Goal: Information Seeking & Learning: Learn about a topic

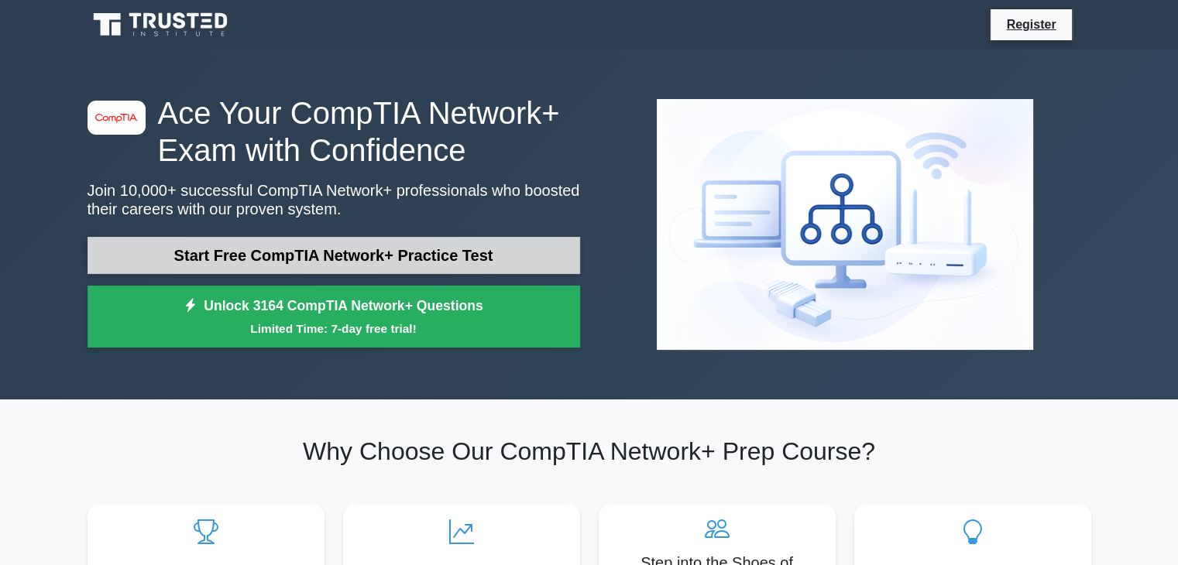
click at [325, 260] on link "Start Free CompTIA Network+ Practice Test" at bounding box center [334, 255] width 493 height 37
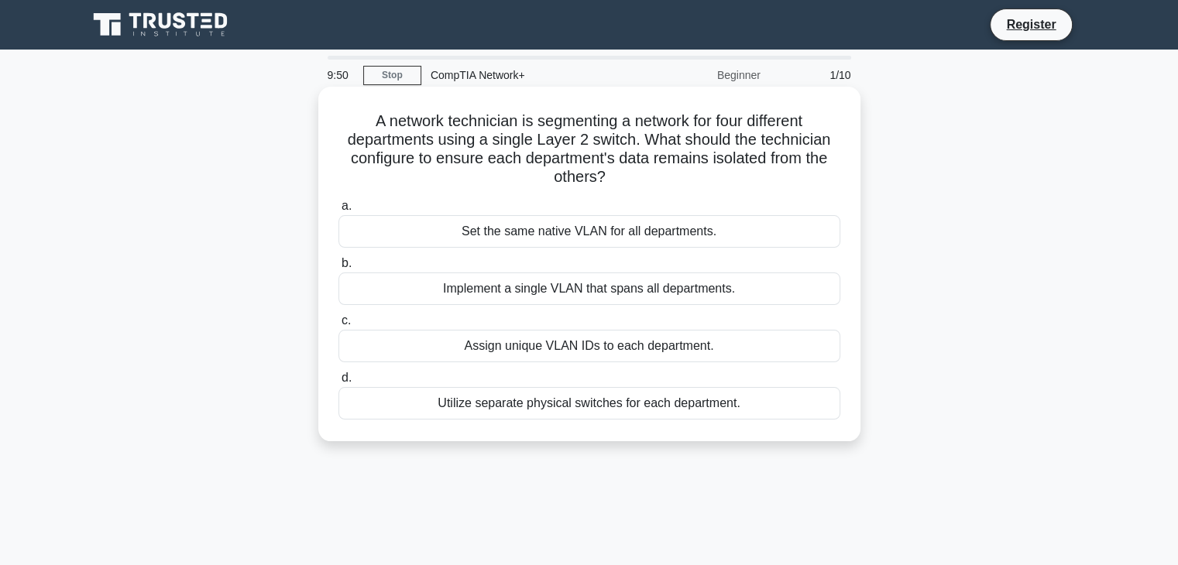
click at [663, 143] on h5 "A network technician is segmenting a network for four different departments usi…" at bounding box center [589, 150] width 505 height 76
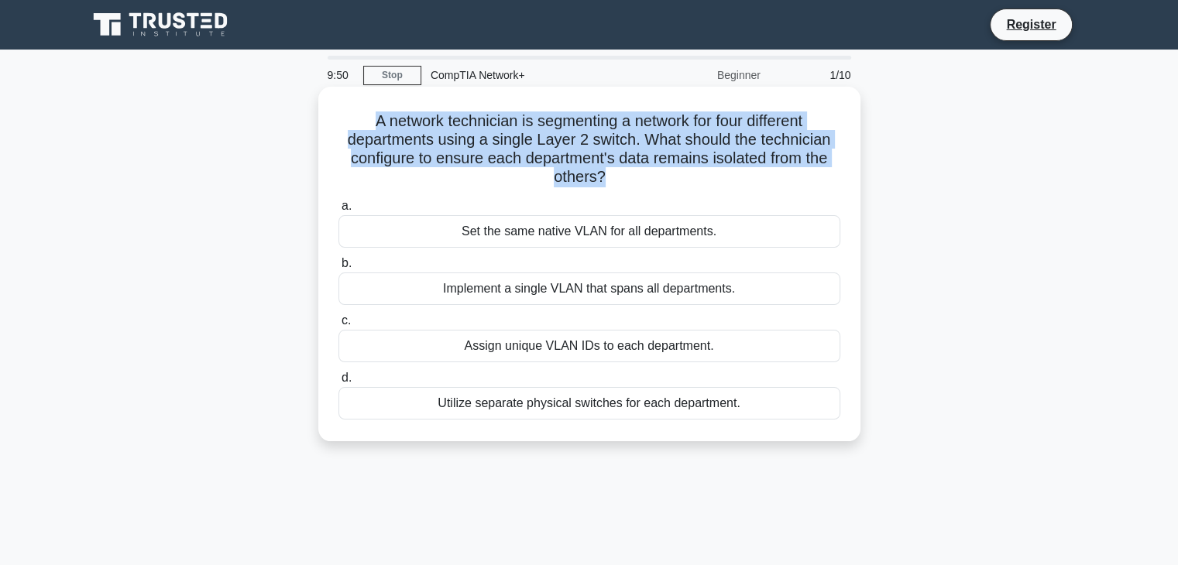
click at [663, 143] on h5 "A network technician is segmenting a network for four different departments usi…" at bounding box center [589, 150] width 505 height 76
click at [390, 150] on h5 "A network technician is segmenting a network for four different departments usi…" at bounding box center [589, 150] width 505 height 76
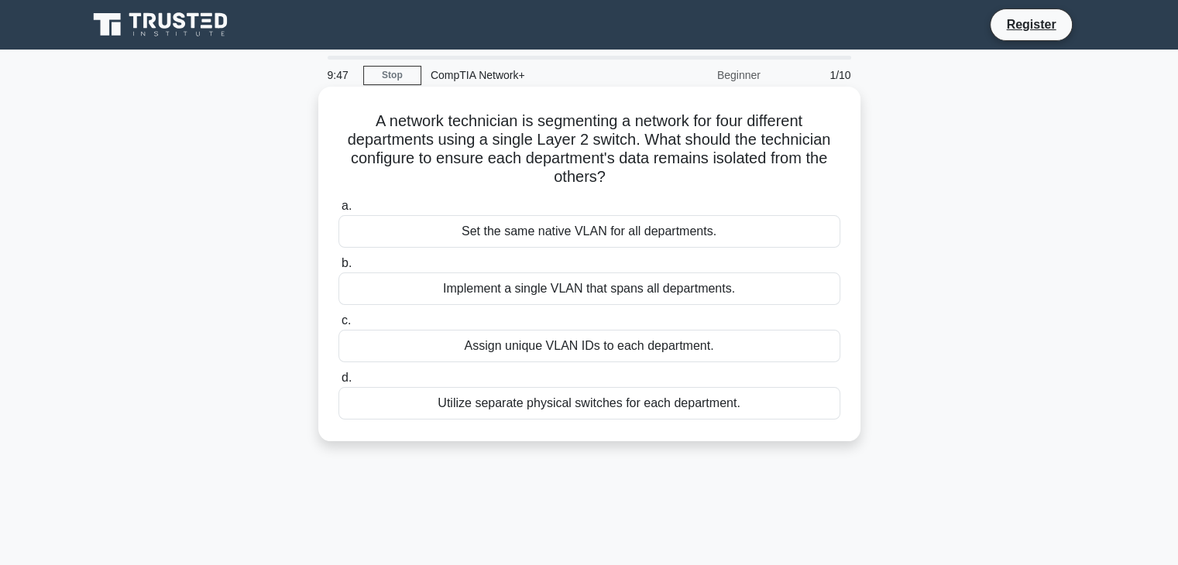
drag, startPoint x: 500, startPoint y: 157, endPoint x: 806, endPoint y: 171, distance: 306.3
click at [806, 171] on h5 "A network technician is segmenting a network for four different departments usi…" at bounding box center [589, 150] width 505 height 76
click at [630, 153] on h5 "A network technician is segmenting a network for four different departments usi…" at bounding box center [589, 150] width 505 height 76
click at [542, 228] on div "Set the same native VLAN for all departments." at bounding box center [589, 231] width 502 height 33
click at [338, 211] on input "a. Set the same native VLAN for all departments." at bounding box center [338, 206] width 0 height 10
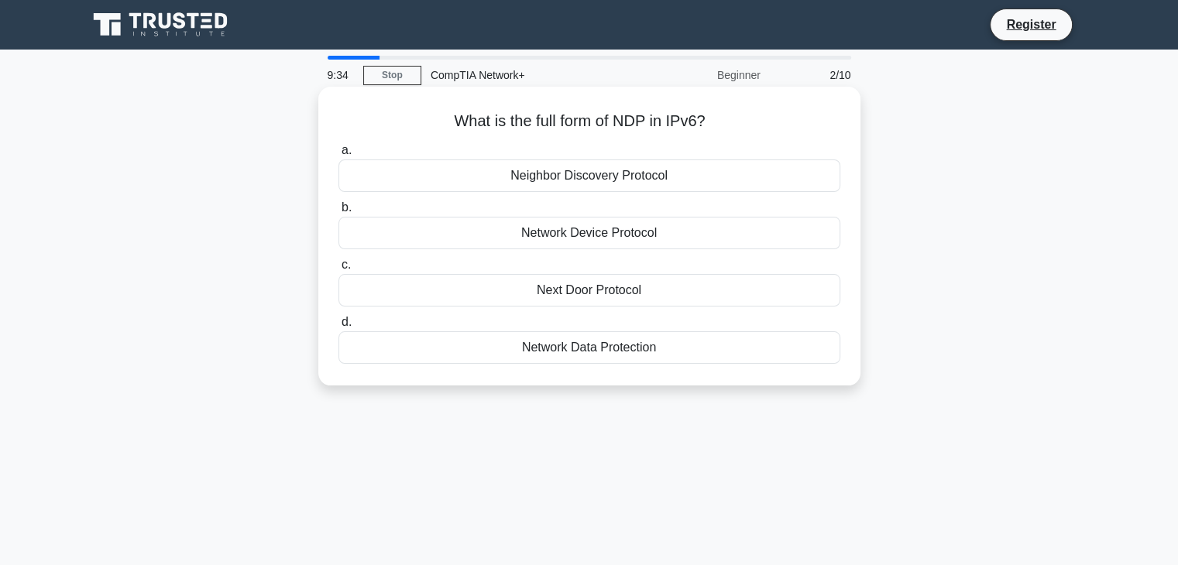
click at [585, 348] on div "Network Data Protection" at bounding box center [589, 347] width 502 height 33
click at [338, 328] on input "d. Network Data Protection" at bounding box center [338, 323] width 0 height 10
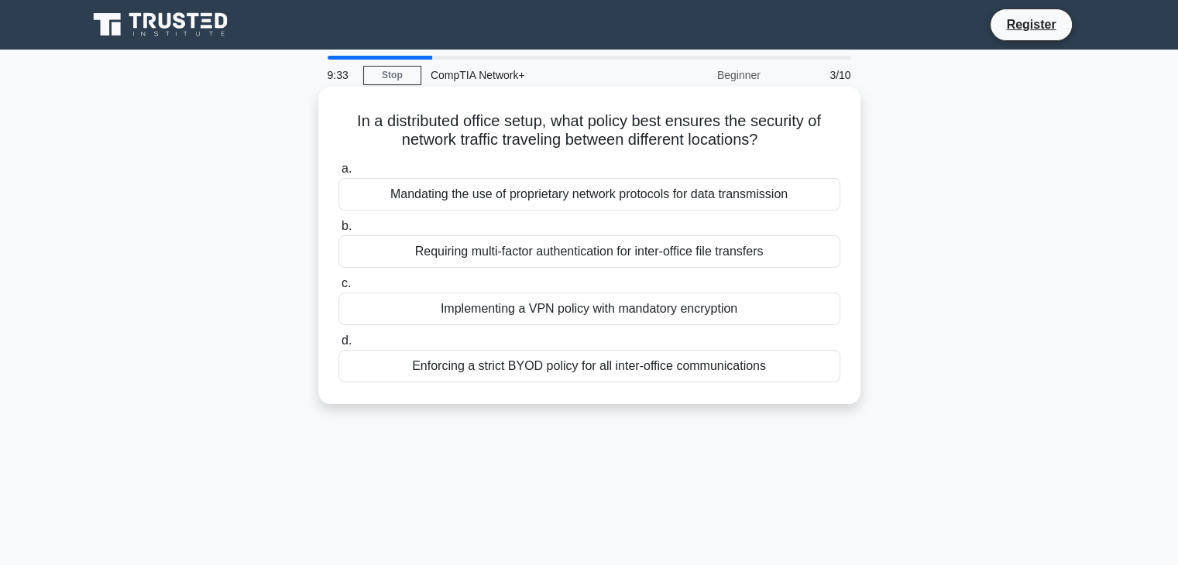
click at [440, 129] on h5 "In a distributed office setup, what policy best ensures the security of network…" at bounding box center [589, 131] width 505 height 39
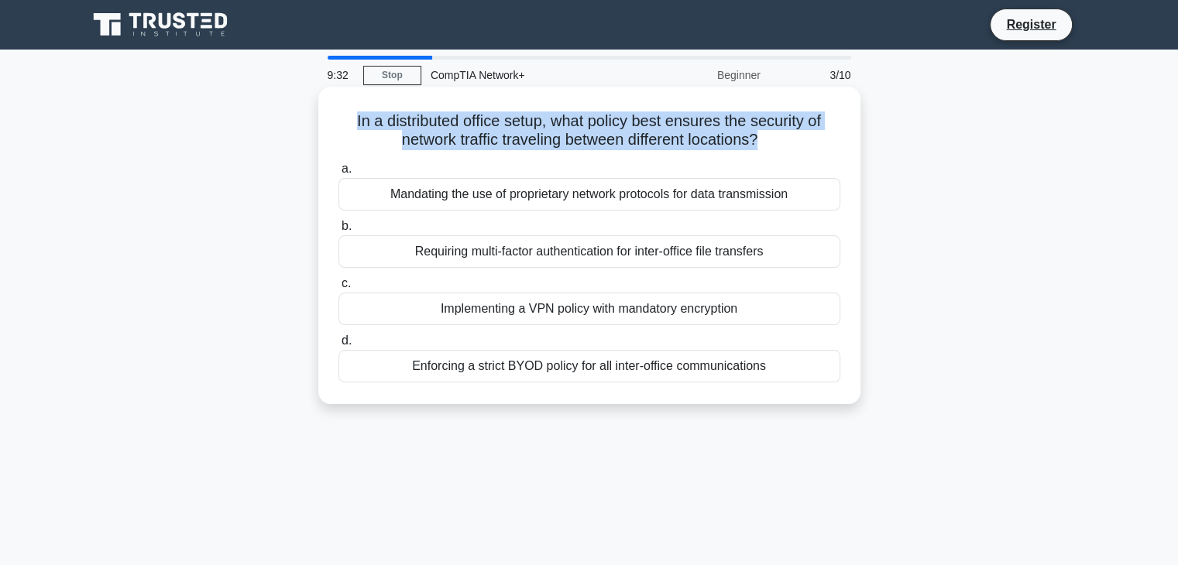
click at [440, 129] on h5 "In a distributed office setup, what policy best ensures the security of network…" at bounding box center [589, 131] width 505 height 39
click at [466, 120] on h5 "In a distributed office setup, what policy best ensures the security of network…" at bounding box center [589, 131] width 505 height 39
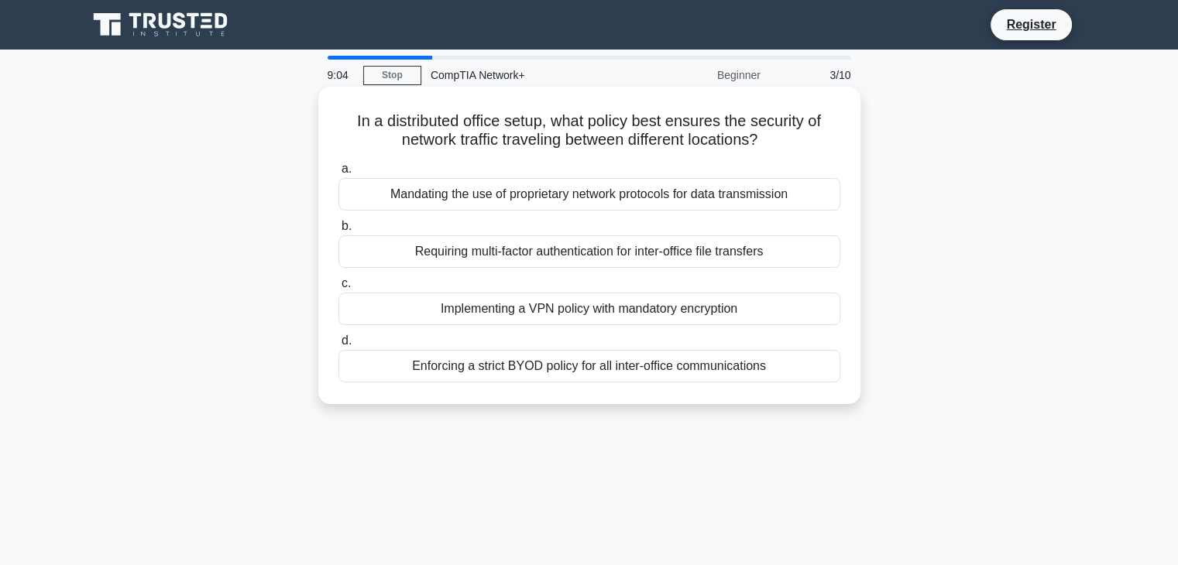
click at [761, 305] on div "Implementing a VPN policy with mandatory encryption" at bounding box center [589, 309] width 502 height 33
click at [338, 289] on input "c. Implementing a VPN policy with mandatory encryption" at bounding box center [338, 284] width 0 height 10
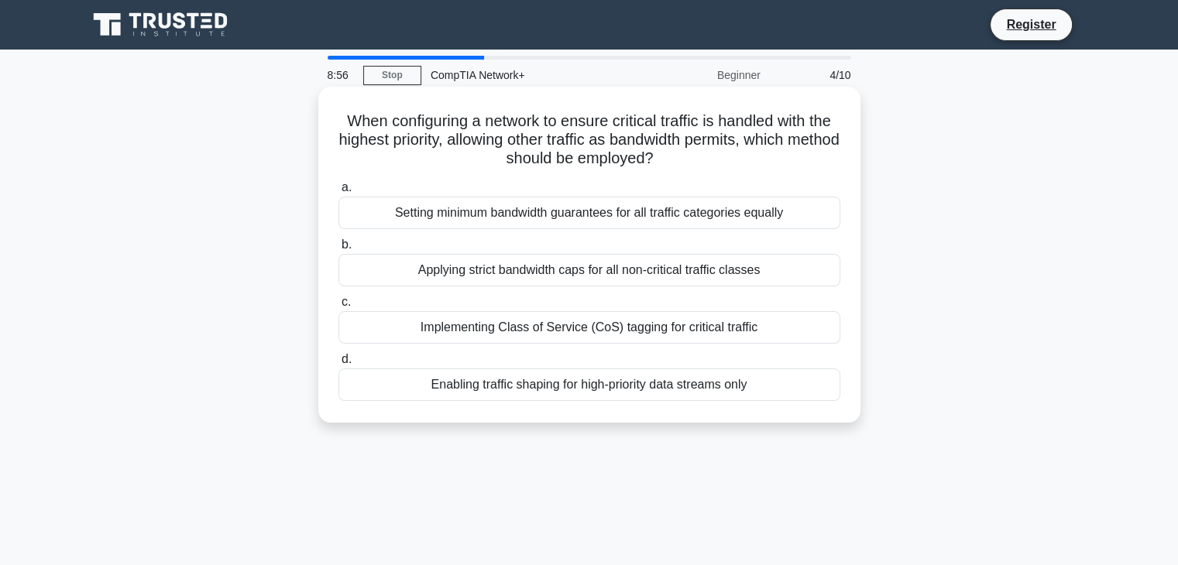
click at [538, 125] on h5 "When configuring a network to ensure critical traffic is handled with the highe…" at bounding box center [589, 140] width 505 height 57
click at [576, 119] on h5 "When configuring a network to ensure critical traffic is handled with the highe…" at bounding box center [589, 140] width 505 height 57
click at [527, 325] on div "Implementing Class of Service (CoS) tagging for critical traffic" at bounding box center [589, 327] width 502 height 33
click at [338, 307] on input "c. Implementing Class of Service (CoS) tagging for critical traffic" at bounding box center [338, 302] width 0 height 10
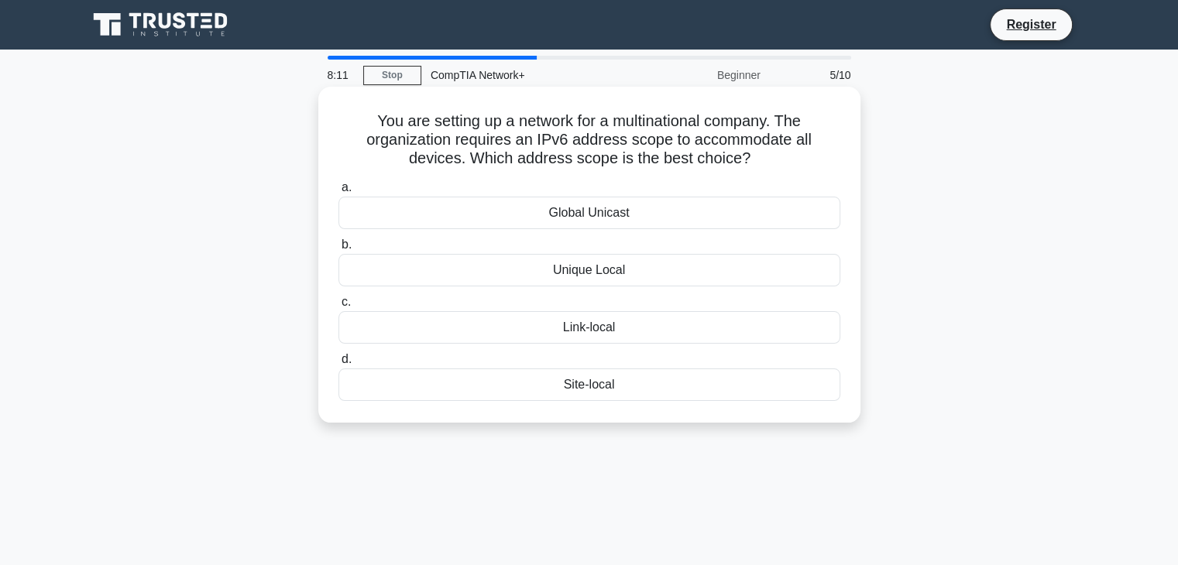
click at [607, 213] on div "Global Unicast" at bounding box center [589, 213] width 502 height 33
click at [338, 193] on input "a. Global Unicast" at bounding box center [338, 188] width 0 height 10
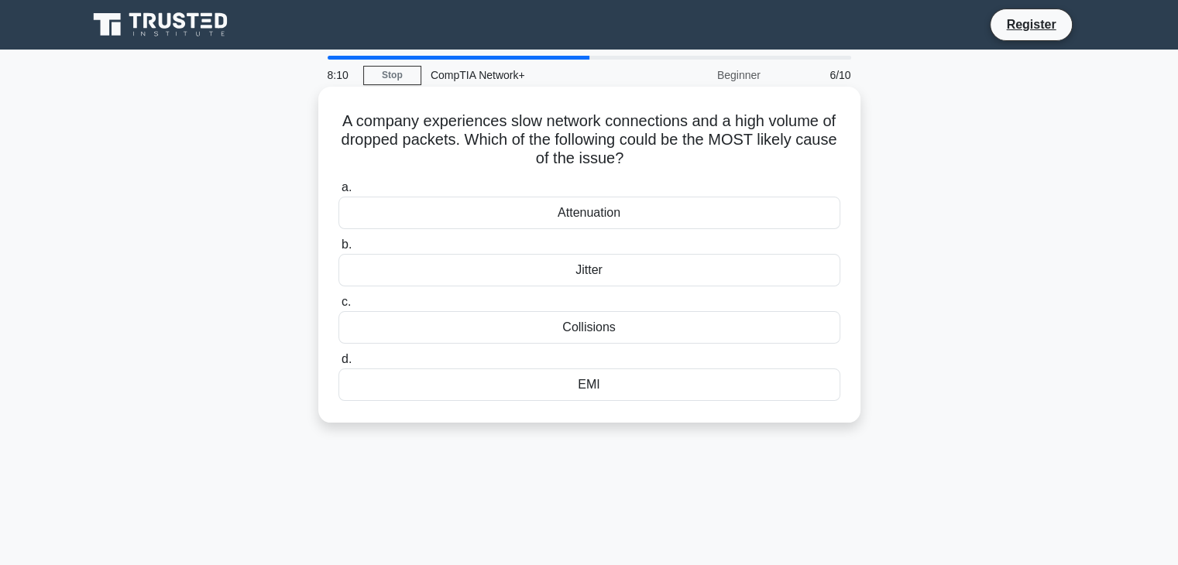
click at [414, 123] on h5 "A company experiences slow network connections and a high volume of dropped pac…" at bounding box center [589, 140] width 505 height 57
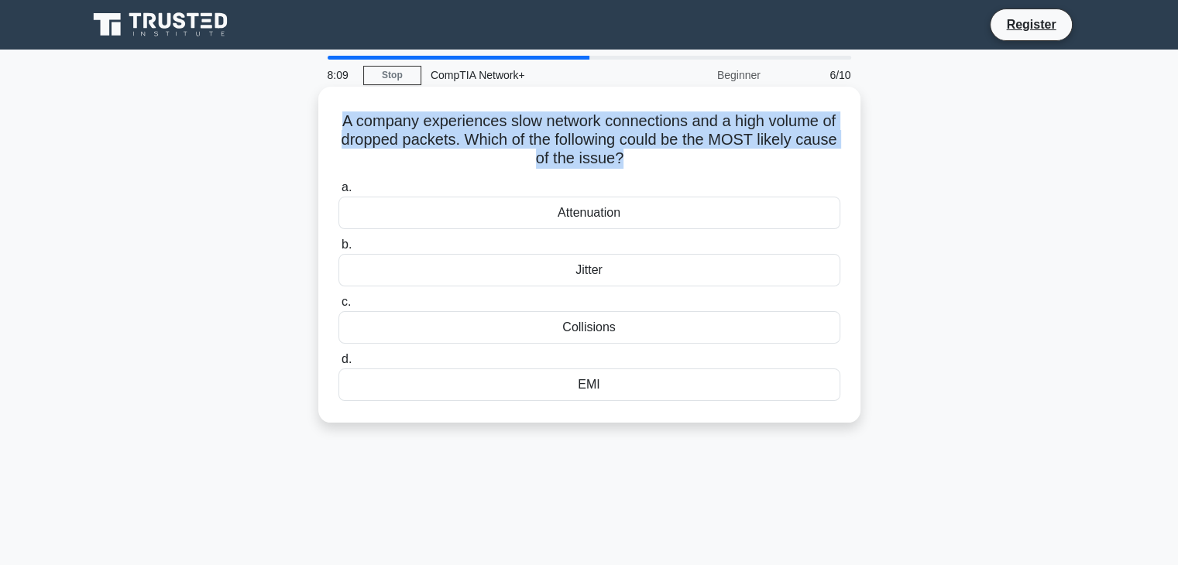
click at [414, 123] on h5 "A company experiences slow network connections and a high volume of dropped pac…" at bounding box center [589, 140] width 505 height 57
click at [555, 123] on h5 "A company experiences slow network connections and a high volume of dropped pac…" at bounding box center [589, 140] width 505 height 57
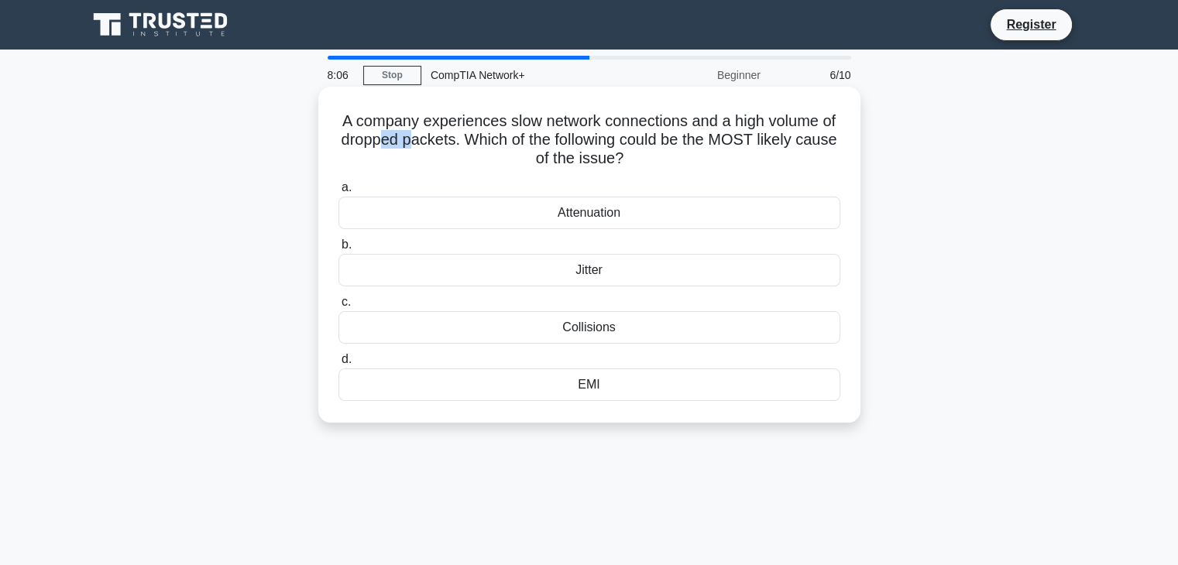
drag, startPoint x: 405, startPoint y: 142, endPoint x: 439, endPoint y: 142, distance: 34.1
click at [439, 142] on h5 "A company experiences slow network connections and a high volume of dropped pac…" at bounding box center [589, 140] width 505 height 57
click at [468, 154] on h5 "A company experiences slow network connections and a high volume of dropped pac…" at bounding box center [589, 140] width 505 height 57
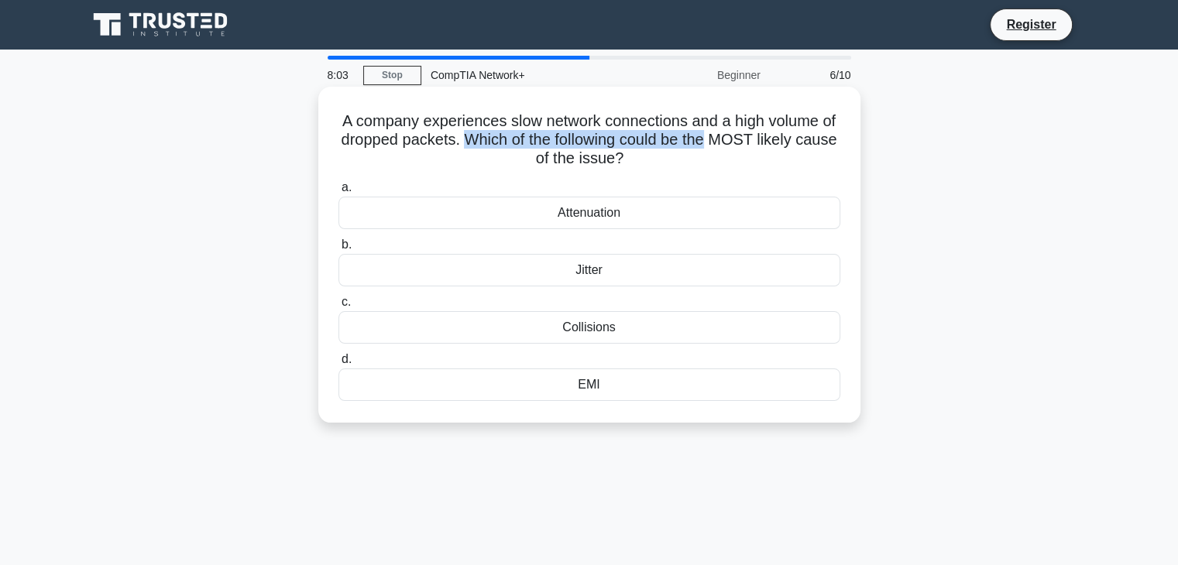
drag, startPoint x: 493, startPoint y: 138, endPoint x: 745, endPoint y: 136, distance: 252.5
click at [745, 136] on h5 "A company experiences slow network connections and a high volume of dropped pac…" at bounding box center [589, 140] width 505 height 57
click at [572, 208] on div "Attenuation" at bounding box center [589, 213] width 502 height 33
click at [338, 193] on input "a. Attenuation" at bounding box center [338, 188] width 0 height 10
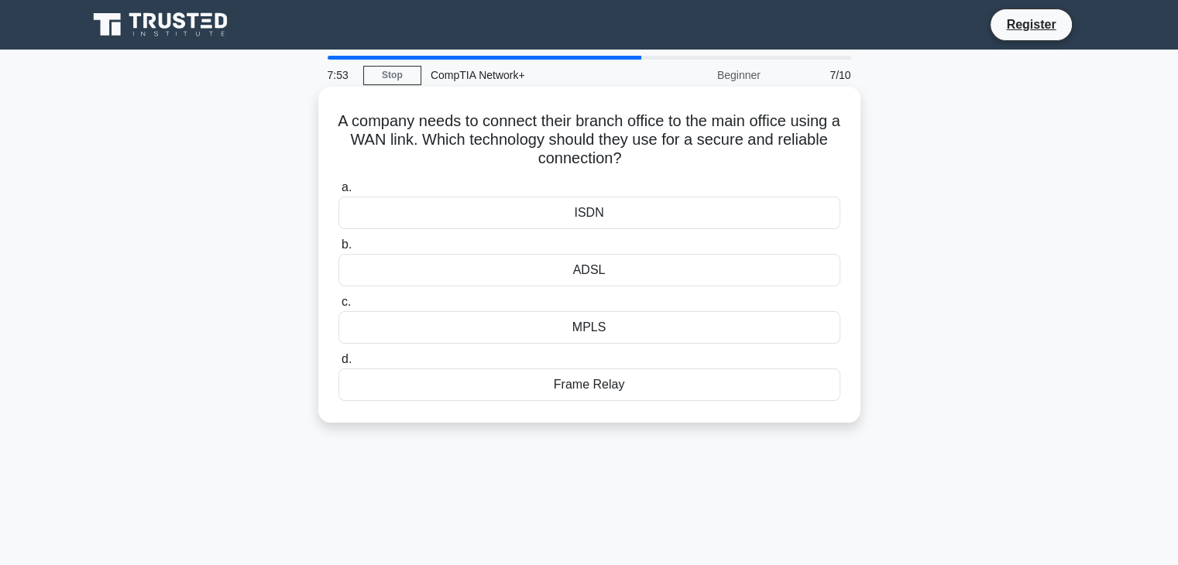
click at [505, 138] on h5 "A company needs to connect their branch office to the main office using a WAN l…" at bounding box center [589, 140] width 505 height 57
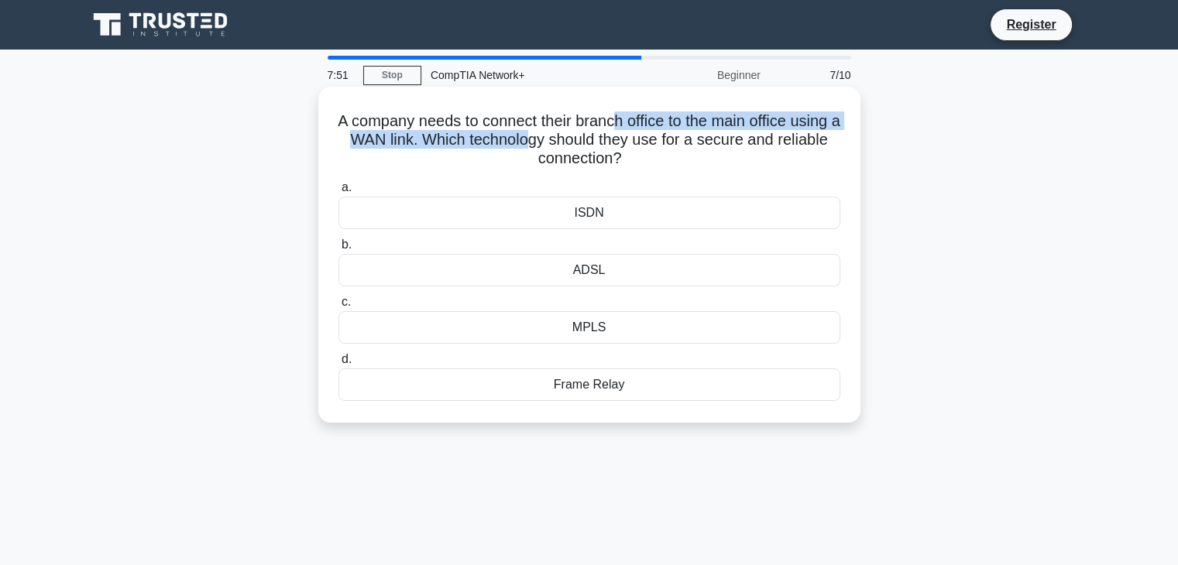
drag, startPoint x: 599, startPoint y: 131, endPoint x: 639, endPoint y: 130, distance: 39.5
click at [639, 130] on h5 "A company needs to connect their branch office to the main office using a WAN l…" at bounding box center [589, 140] width 505 height 57
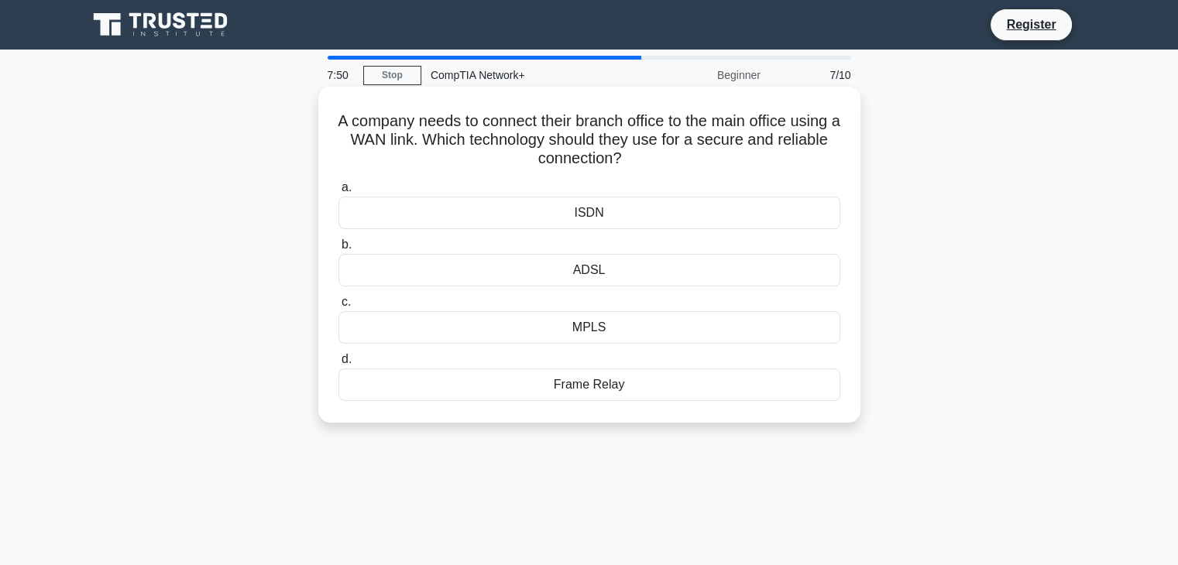
click at [613, 140] on h5 "A company needs to connect their branch office to the main office using a WAN l…" at bounding box center [589, 140] width 505 height 57
drag, startPoint x: 581, startPoint y: 142, endPoint x: 604, endPoint y: 140, distance: 23.3
click at [604, 140] on h5 "A company needs to connect their branch office to the main office using a WAN l…" at bounding box center [589, 140] width 505 height 57
drag, startPoint x: 575, startPoint y: 294, endPoint x: 578, endPoint y: 277, distance: 16.4
click at [575, 292] on div "a. ISDN b. ADSL c." at bounding box center [589, 289] width 520 height 229
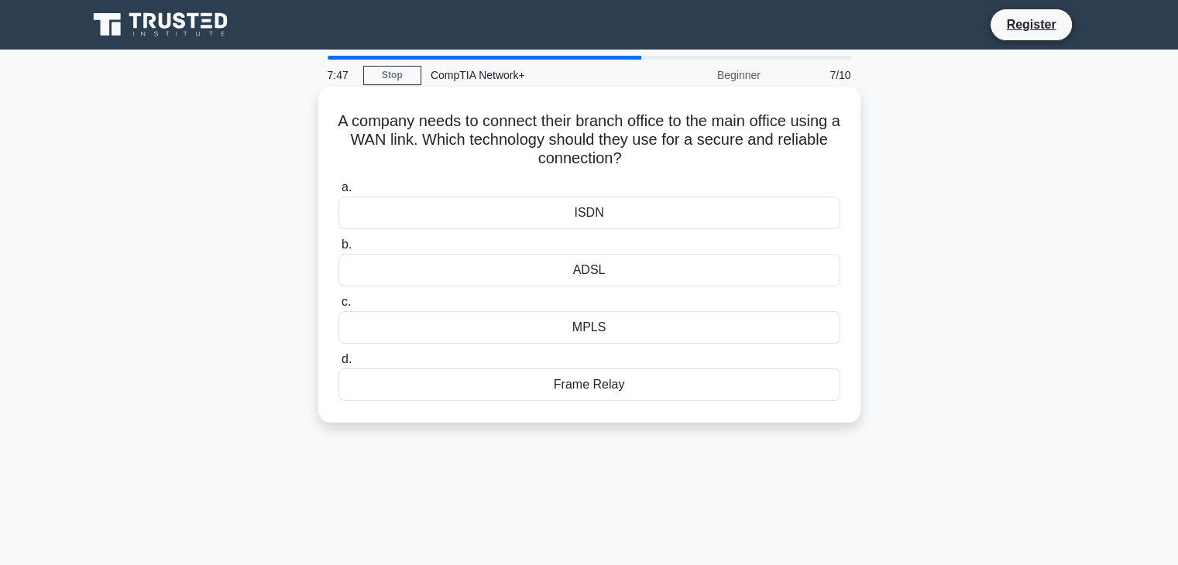
click at [578, 274] on div "ADSL" at bounding box center [589, 270] width 502 height 33
click at [338, 250] on input "b. ADSL" at bounding box center [338, 245] width 0 height 10
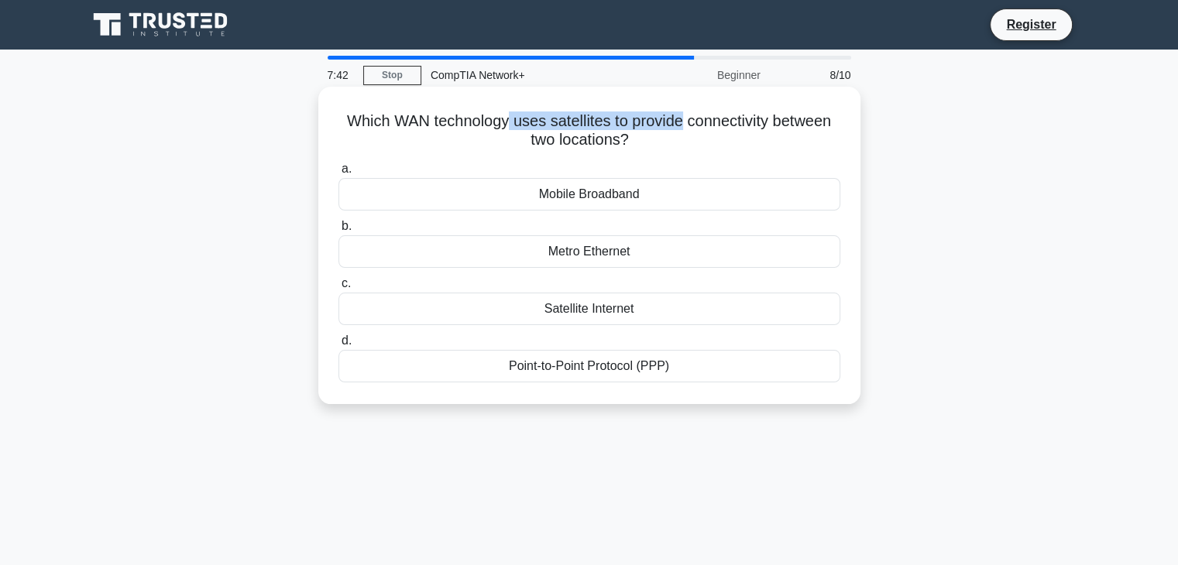
drag, startPoint x: 509, startPoint y: 105, endPoint x: 686, endPoint y: 116, distance: 177.7
click at [686, 116] on div "Which WAN technology uses satellites to provide connectivity between two locati…" at bounding box center [590, 245] width 530 height 305
click at [735, 132] on h5 "Which WAN technology uses satellites to provide connectivity between two locati…" at bounding box center [589, 131] width 505 height 39
click at [579, 145] on h5 "Which WAN technology uses satellites to provide connectivity between two locati…" at bounding box center [589, 131] width 505 height 39
click at [609, 153] on div "Which WAN technology uses satellites to provide connectivity between two locati…" at bounding box center [590, 245] width 530 height 305
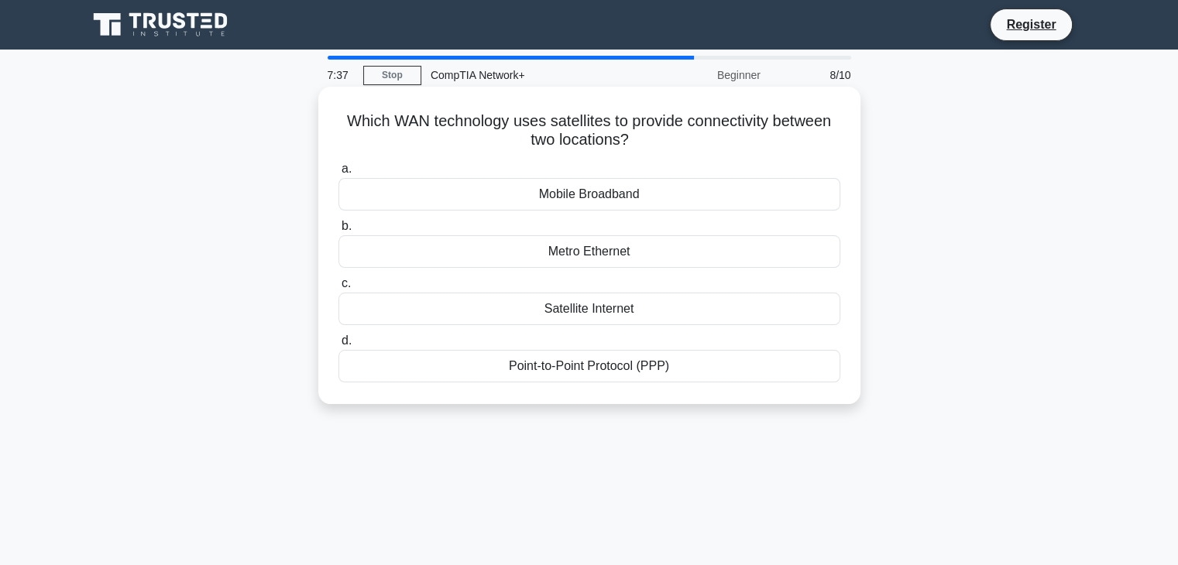
click at [558, 306] on div "Satellite Internet" at bounding box center [589, 309] width 502 height 33
click at [338, 289] on input "c. Satellite Internet" at bounding box center [338, 284] width 0 height 10
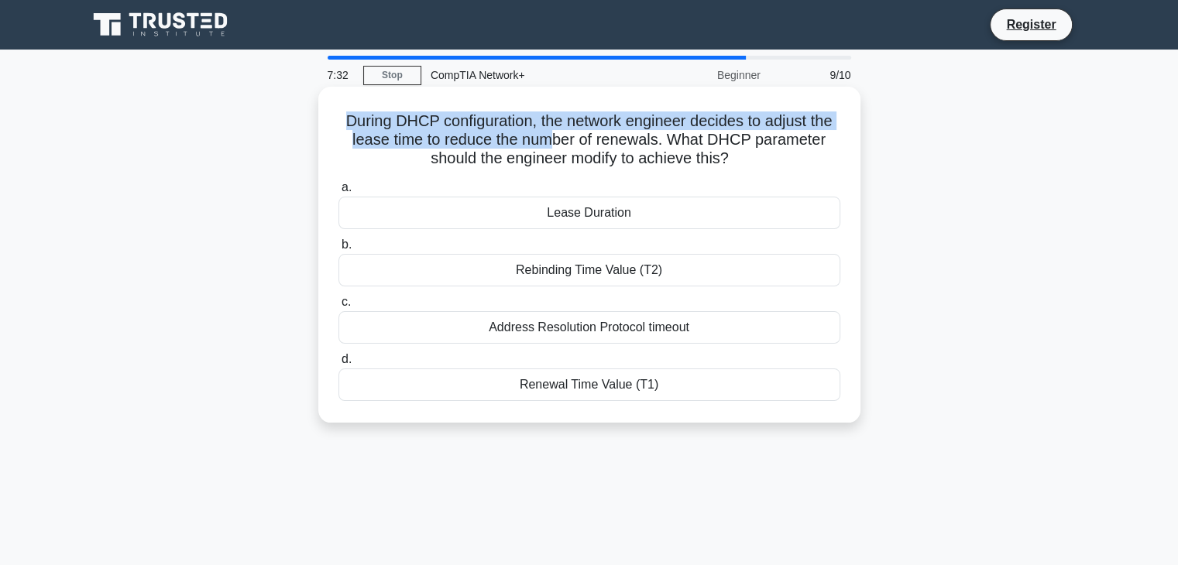
drag, startPoint x: 373, startPoint y: 122, endPoint x: 552, endPoint y: 136, distance: 180.3
click at [552, 136] on h5 "During DHCP configuration, the network engineer decides to adjust the lease tim…" at bounding box center [589, 140] width 505 height 57
click at [660, 125] on h5 "During DHCP configuration, the network engineer decides to adjust the lease tim…" at bounding box center [589, 140] width 505 height 57
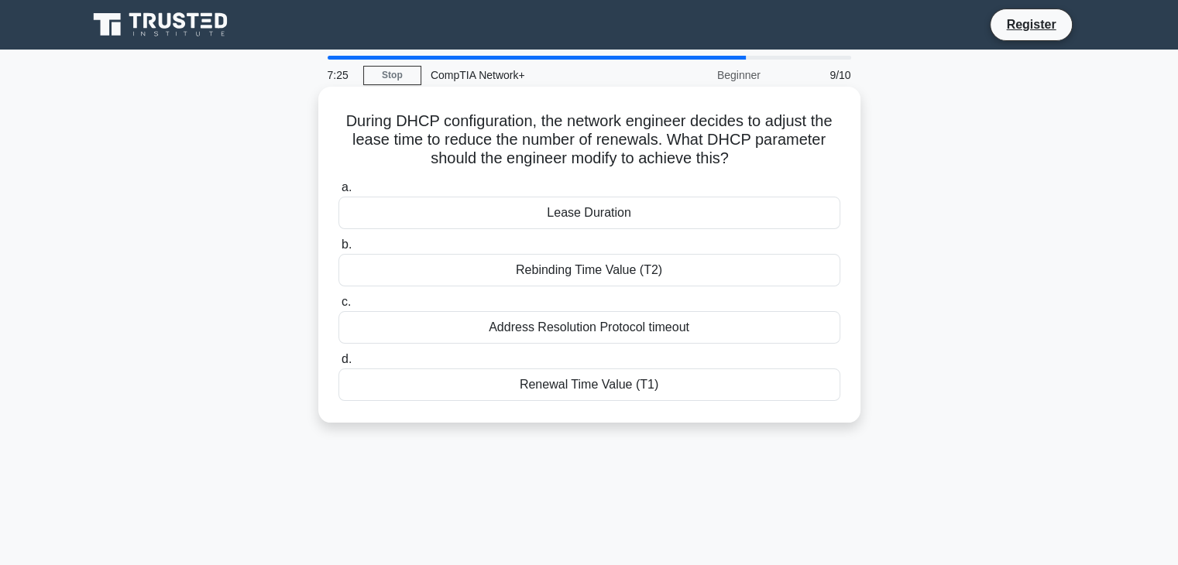
click at [570, 329] on div "Address Resolution Protocol timeout" at bounding box center [589, 327] width 502 height 33
click at [338, 307] on input "c. Address Resolution Protocol timeout" at bounding box center [338, 302] width 0 height 10
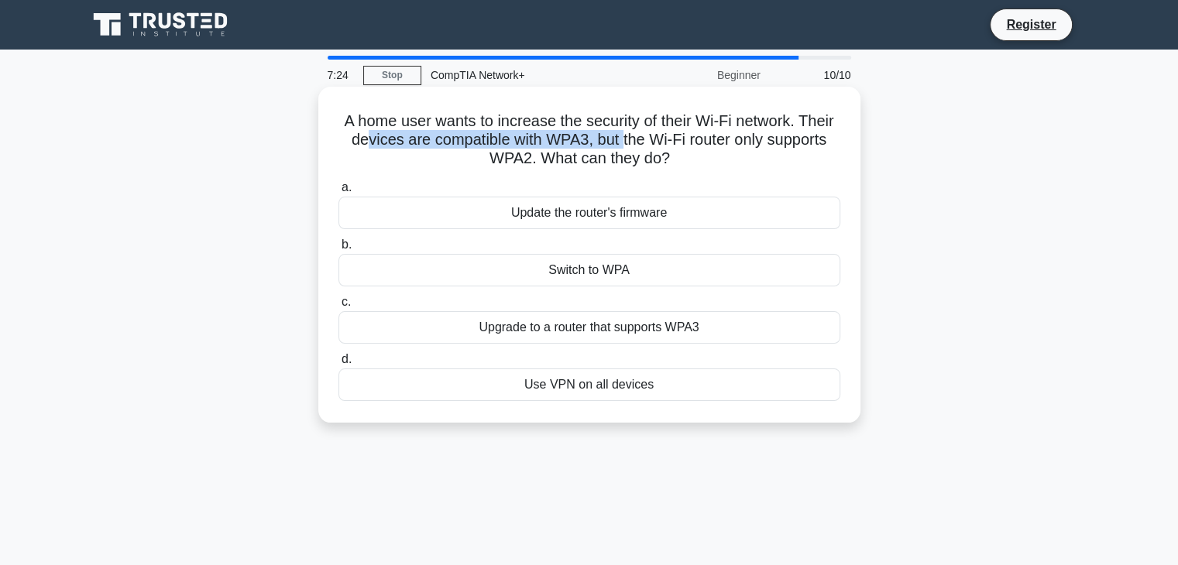
drag, startPoint x: 363, startPoint y: 137, endPoint x: 623, endPoint y: 137, distance: 260.2
click at [623, 137] on h5 "A home user wants to increase the security of their Wi-Fi network. Their device…" at bounding box center [589, 140] width 505 height 57
click at [535, 132] on h5 "A home user wants to increase the security of their Wi-Fi network. Their device…" at bounding box center [589, 140] width 505 height 57
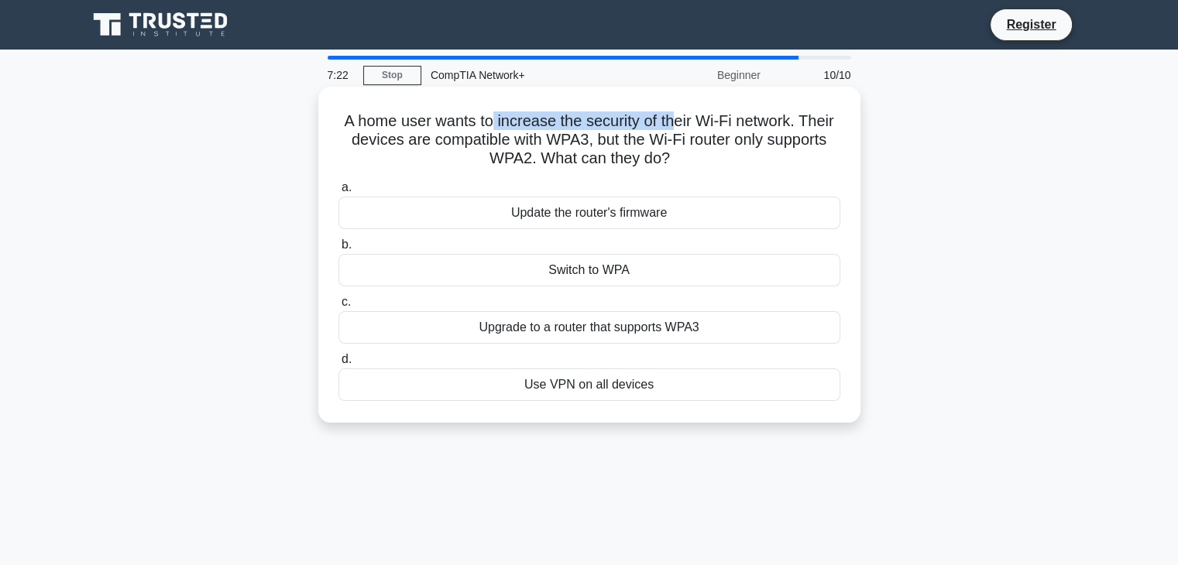
drag, startPoint x: 492, startPoint y: 126, endPoint x: 673, endPoint y: 125, distance: 181.2
click at [673, 125] on h5 "A home user wants to increase the security of their Wi-Fi network. Their device…" at bounding box center [589, 140] width 505 height 57
click at [674, 133] on h5 "A home user wants to increase the security of their Wi-Fi network. Their device…" at bounding box center [589, 140] width 505 height 57
click at [617, 320] on div "Upgrade to a router that supports WPA3" at bounding box center [589, 327] width 502 height 33
click at [338, 307] on input "c. Upgrade to a router that supports WPA3" at bounding box center [338, 302] width 0 height 10
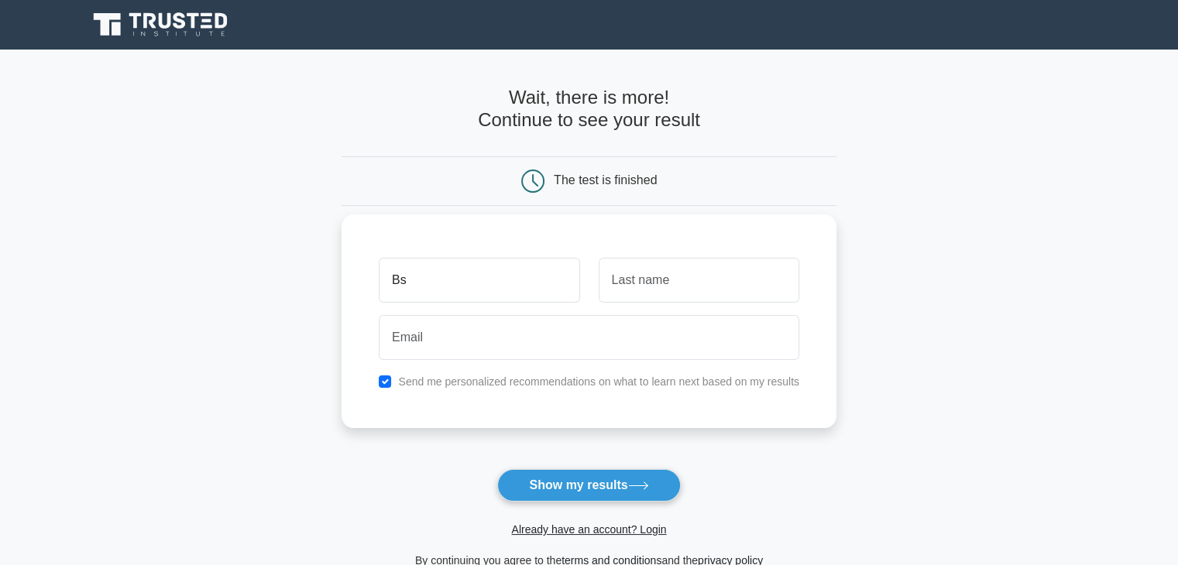
type input "Bs"
click at [641, 269] on input "text" at bounding box center [699, 280] width 201 height 45
type input "d"
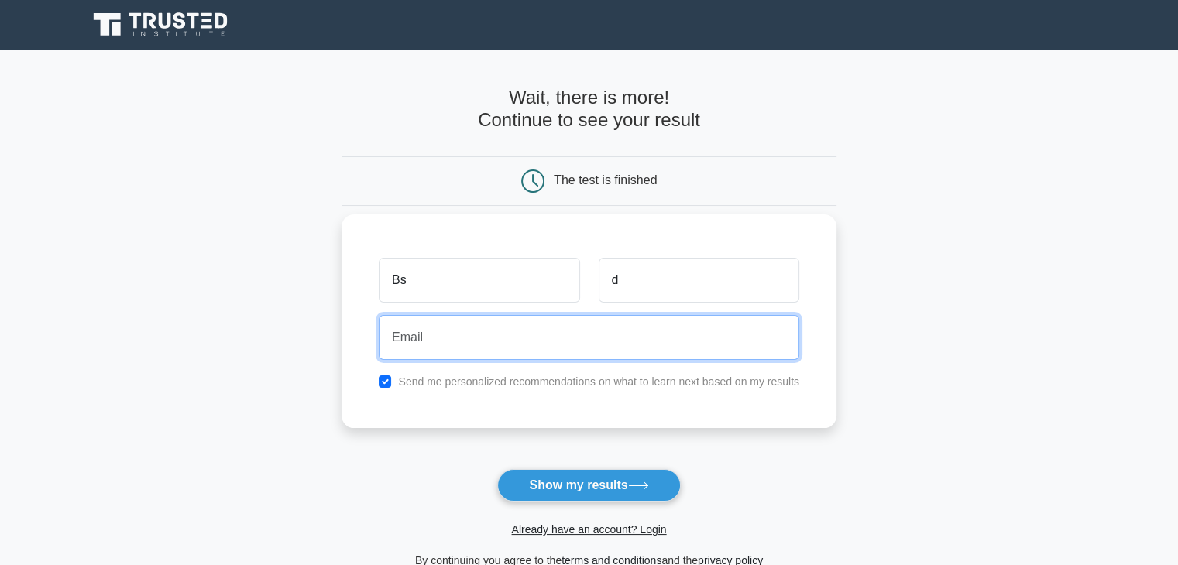
click at [613, 333] on input "email" at bounding box center [589, 337] width 421 height 45
type input "besioni.demko@zentech.software"
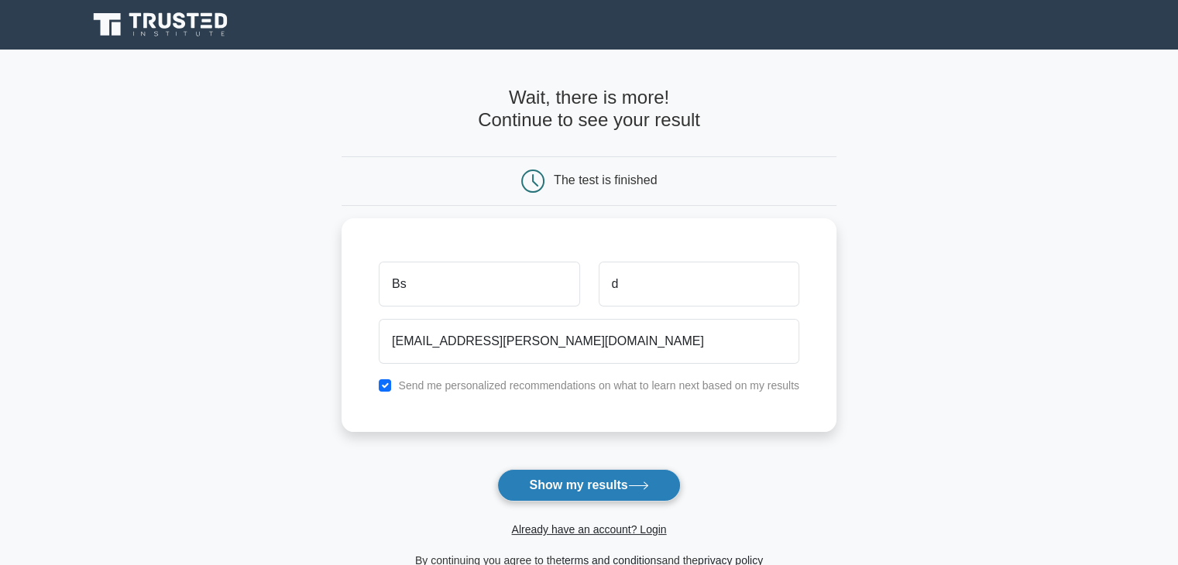
click at [576, 493] on button "Show my results" at bounding box center [588, 485] width 183 height 33
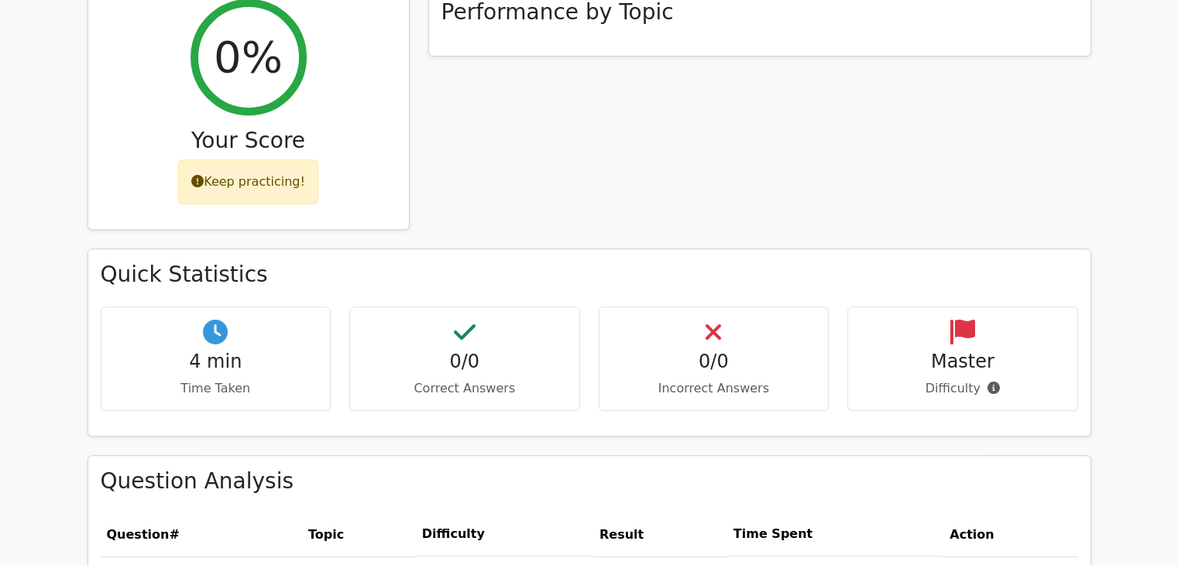
scroll to position [465, 0]
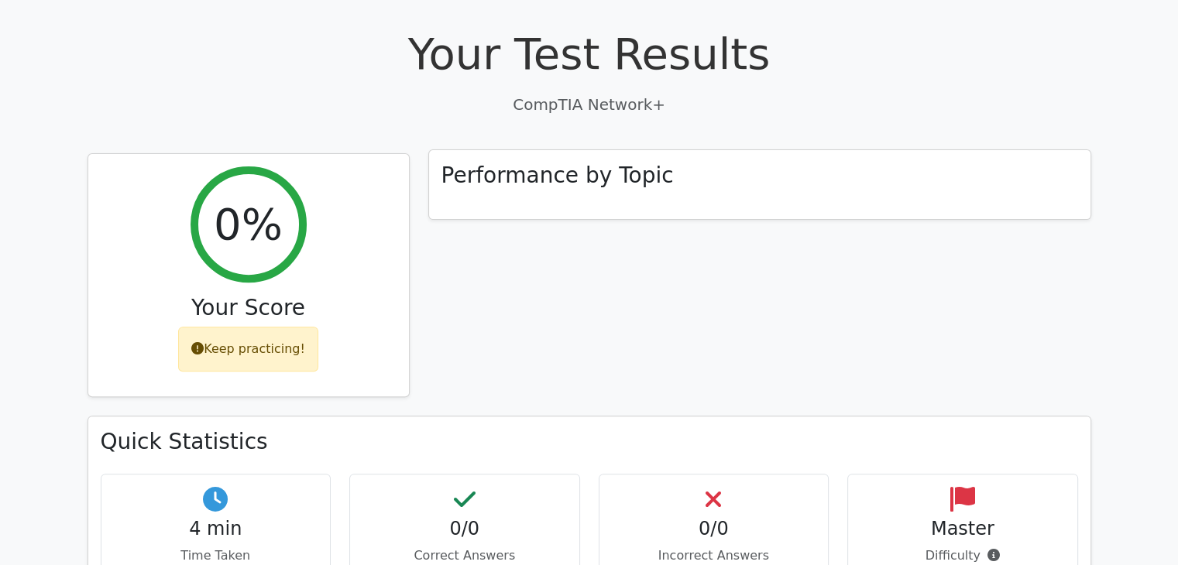
drag, startPoint x: 632, startPoint y: 109, endPoint x: 609, endPoint y: 149, distance: 46.5
click at [632, 163] on h3 "Performance by Topic" at bounding box center [557, 176] width 232 height 26
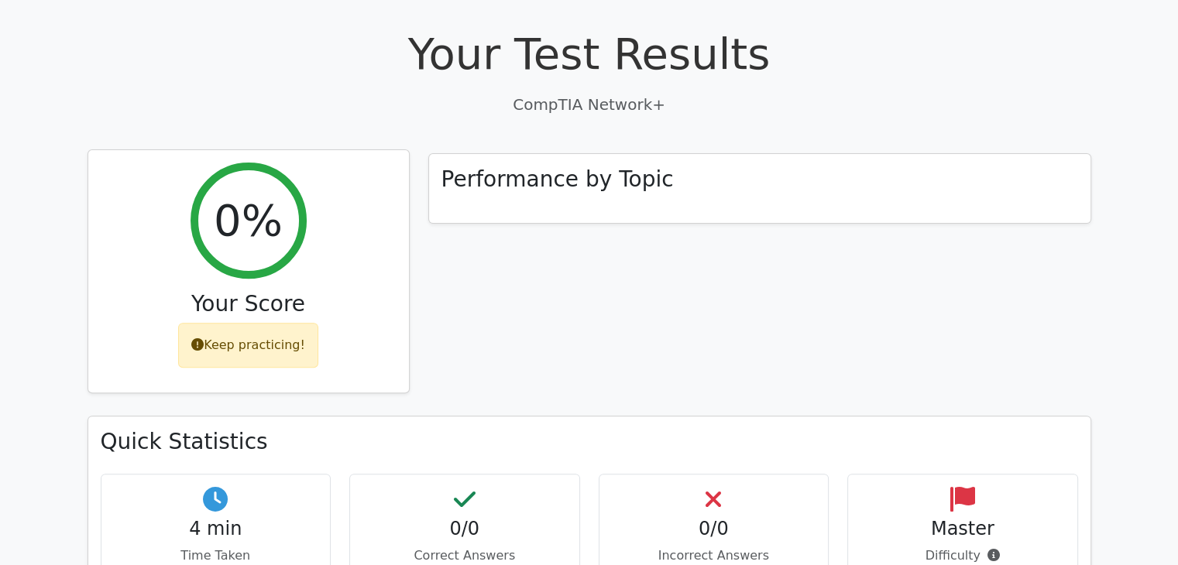
click at [369, 306] on div "0% Your Score Keep practicing!" at bounding box center [248, 271] width 321 height 243
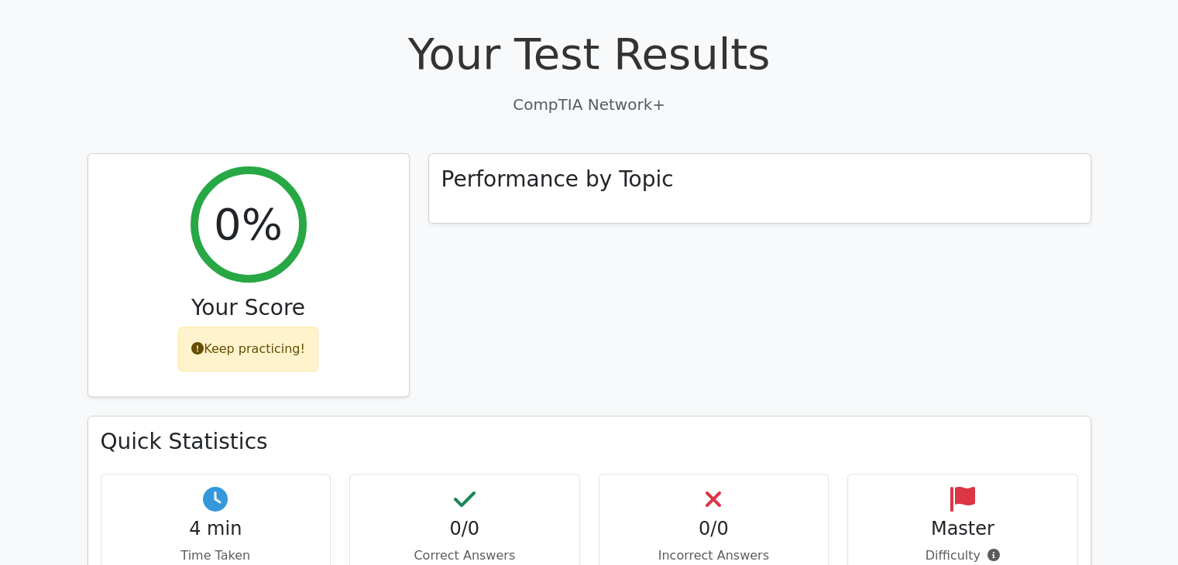
click at [248, 342] on div "0% Your Score Keep practicing!" at bounding box center [248, 284] width 341 height 263
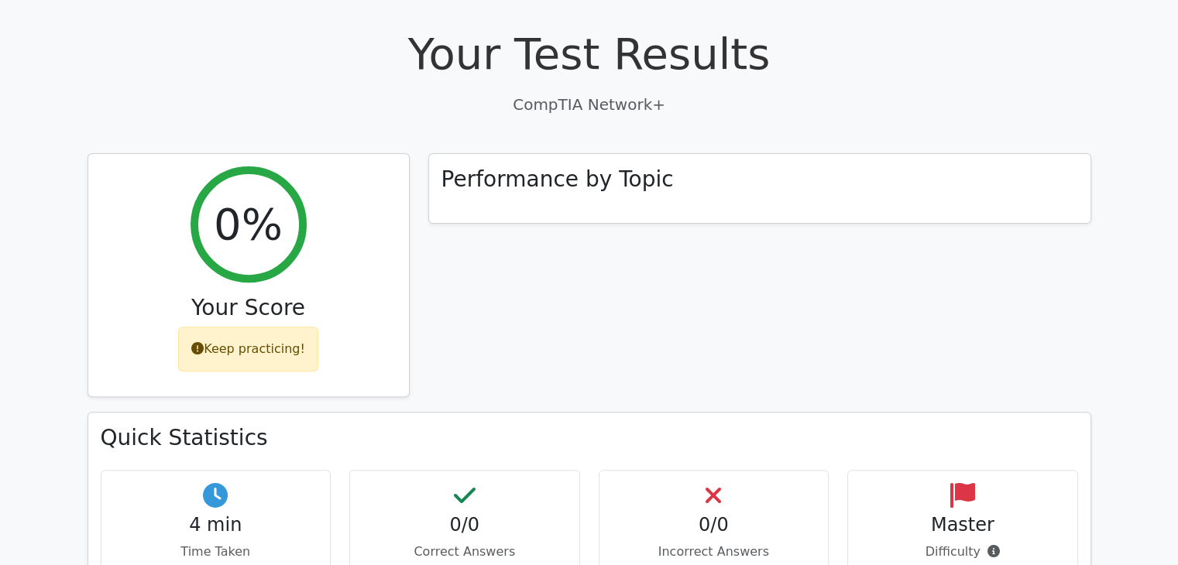
click at [294, 470] on div "4 min Time Taken" at bounding box center [216, 522] width 231 height 105
click at [665, 470] on div "0/0 Incorrect Answers" at bounding box center [714, 522] width 231 height 105
click at [858, 470] on div "Master Difficulty" at bounding box center [962, 522] width 231 height 105
click at [859, 470] on div "Master Difficulty" at bounding box center [962, 522] width 231 height 105
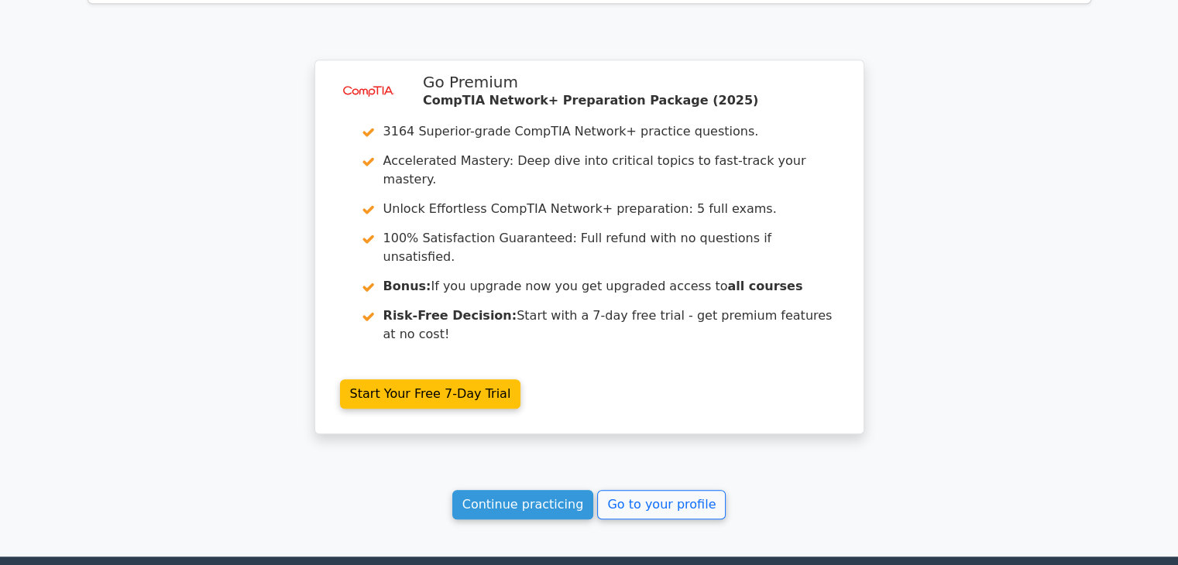
scroll to position [1239, 0]
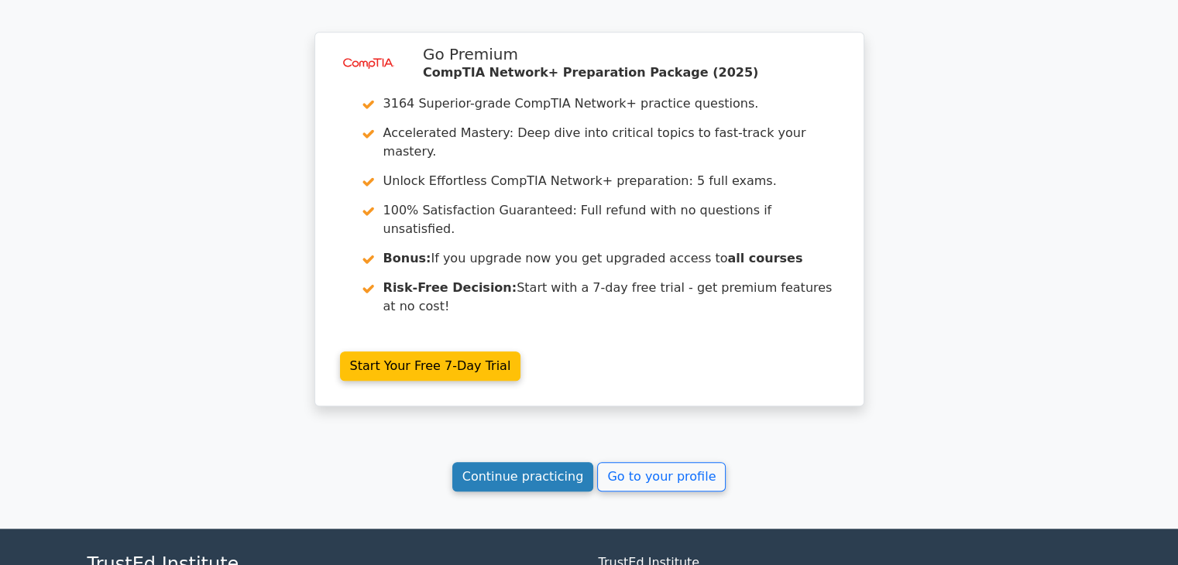
click at [579, 462] on link "Continue practicing" at bounding box center [523, 476] width 142 height 29
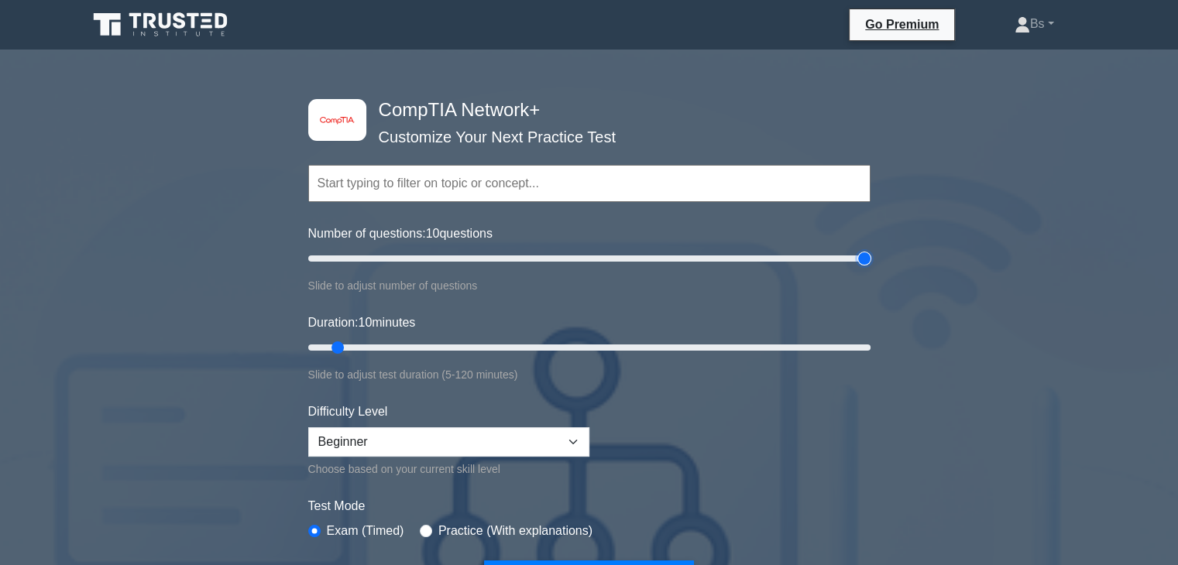
type input "200"
click at [867, 254] on input "Number of questions: 10 questions" at bounding box center [589, 258] width 562 height 19
drag, startPoint x: 867, startPoint y: 254, endPoint x: 1031, endPoint y: 291, distance: 168.4
click at [871, 256] on input "Number of questions: 200 questions" at bounding box center [589, 258] width 562 height 19
